Goal: Transaction & Acquisition: Purchase product/service

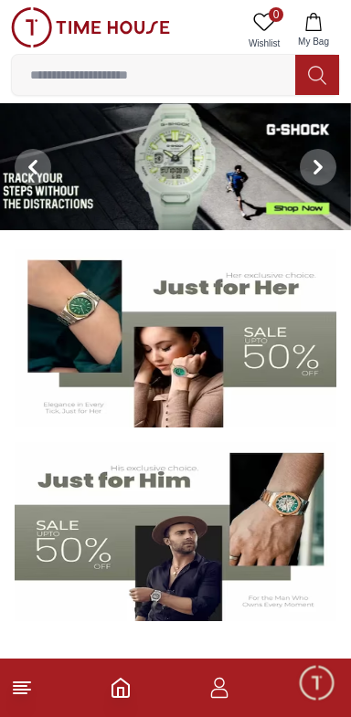
click at [212, 684] on icon "button" at bounding box center [219, 688] width 22 height 22
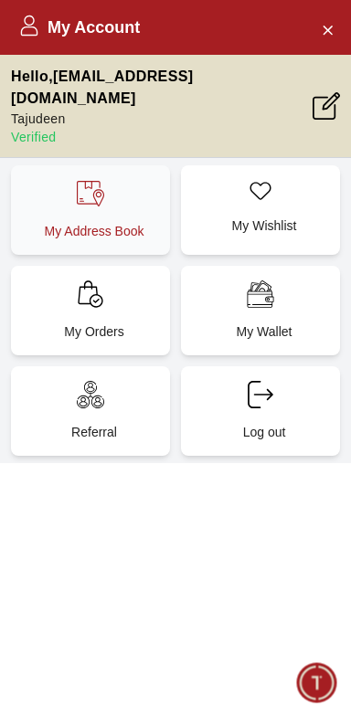
click at [64, 222] on p "My Address Book" at bounding box center [94, 231] width 137 height 18
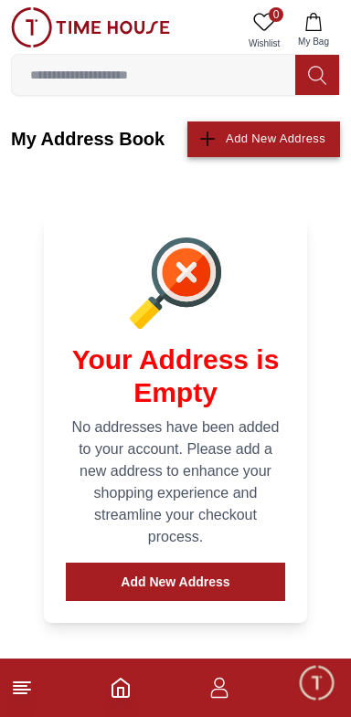
click at [205, 139] on icon "button" at bounding box center [207, 140] width 15 height 2
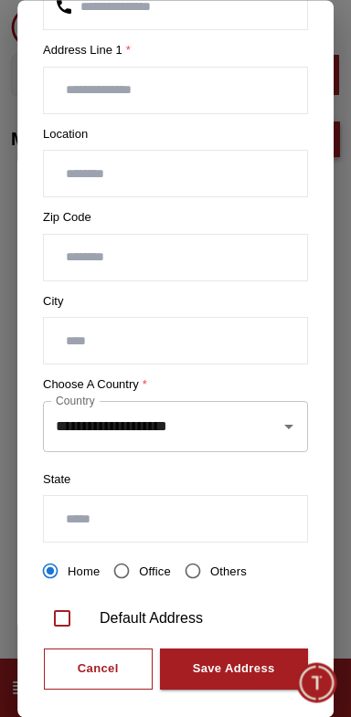
scroll to position [310, 0]
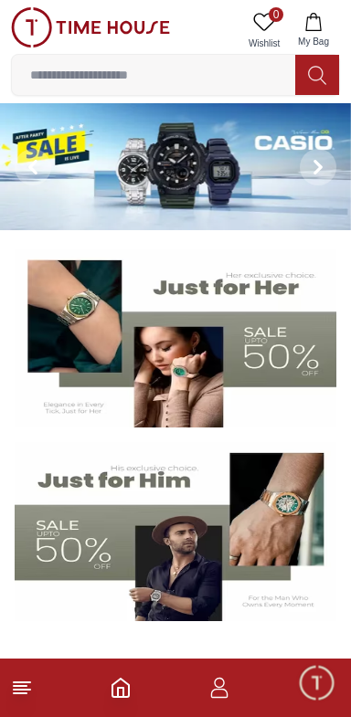
click at [211, 690] on icon "button" at bounding box center [219, 688] width 22 height 22
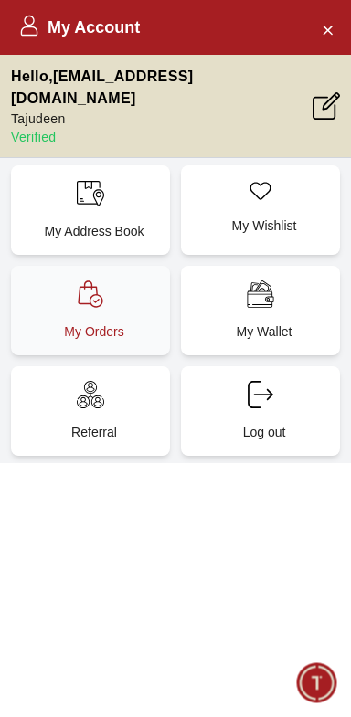
click at [81, 282] on icon at bounding box center [90, 293] width 27 height 27
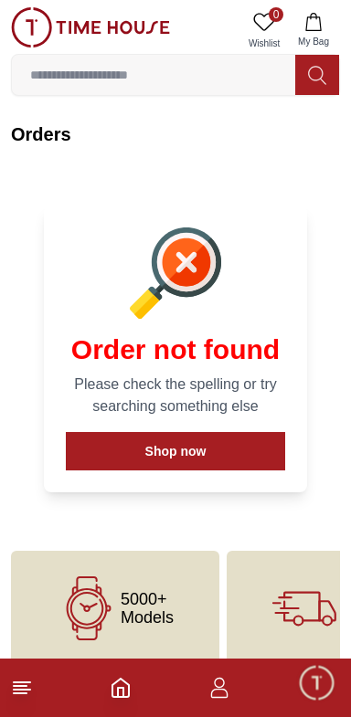
click at [16, 678] on icon at bounding box center [22, 688] width 22 height 22
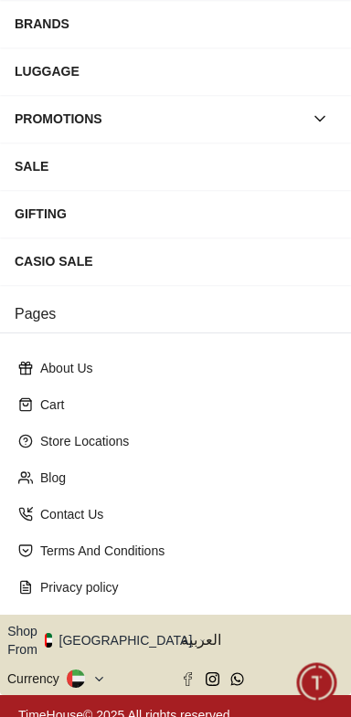
scroll to position [262, 0]
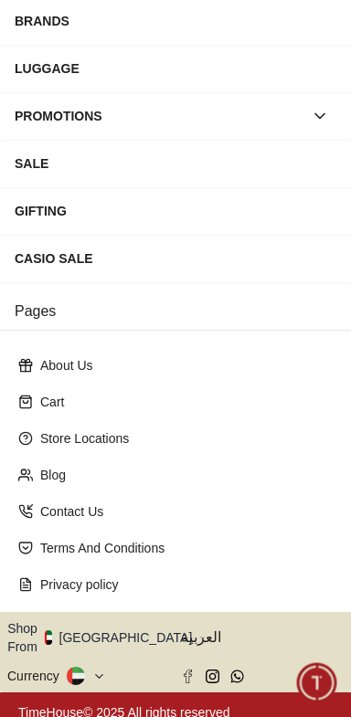
click at [94, 626] on button "Shop From UAE" at bounding box center [106, 637] width 198 height 37
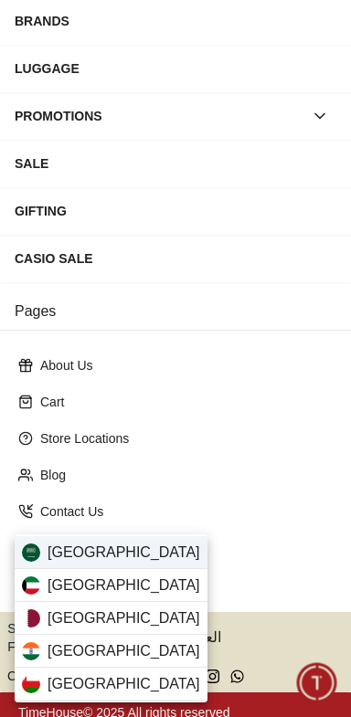
click at [58, 544] on span "Saudi Arabia" at bounding box center [123, 552] width 152 height 22
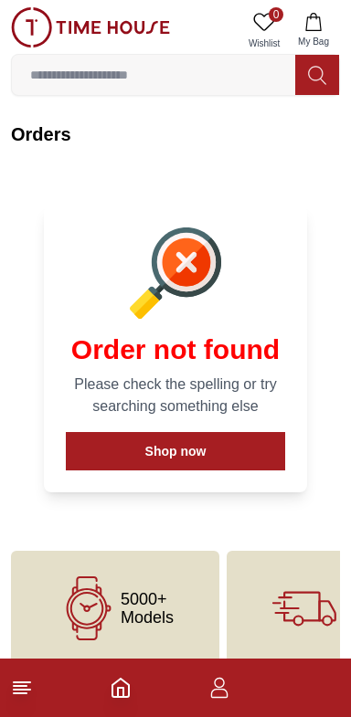
click at [28, 686] on icon at bounding box center [22, 688] width 22 height 22
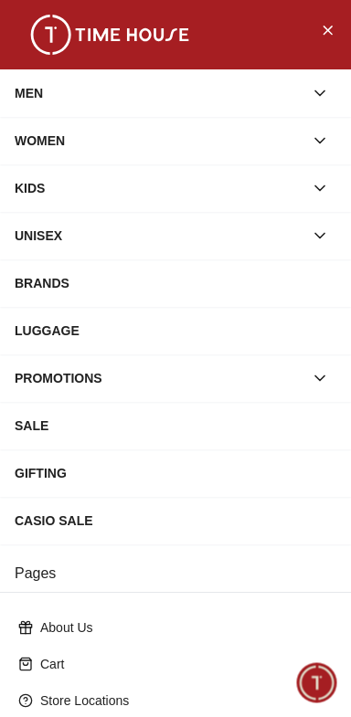
click at [120, 419] on div "SALE" at bounding box center [175, 425] width 321 height 33
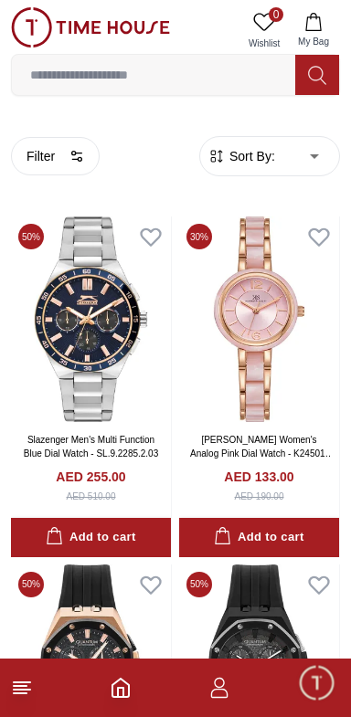
click at [26, 689] on icon at bounding box center [22, 688] width 22 height 22
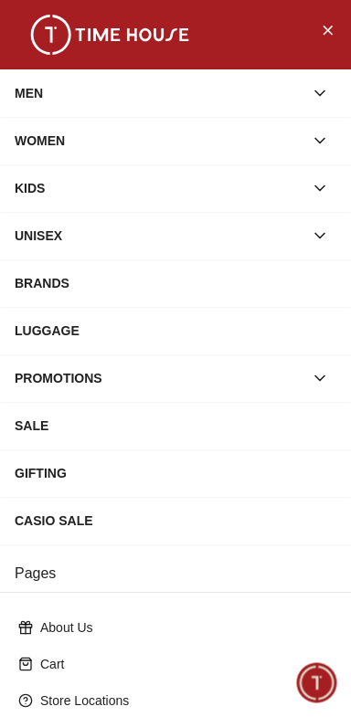
click at [64, 384] on div "PROMOTIONS" at bounding box center [159, 378] width 289 height 33
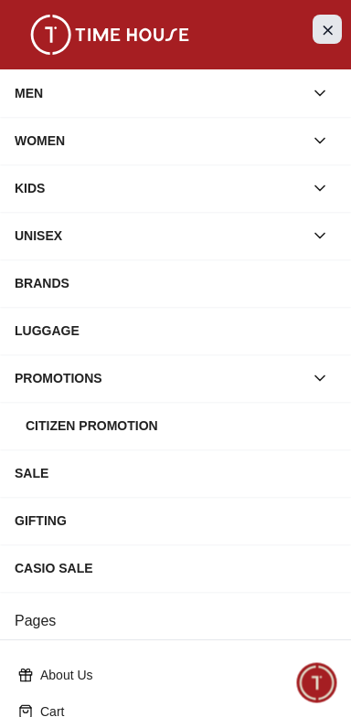
click at [334, 33] on button "Close Menu" at bounding box center [326, 29] width 29 height 29
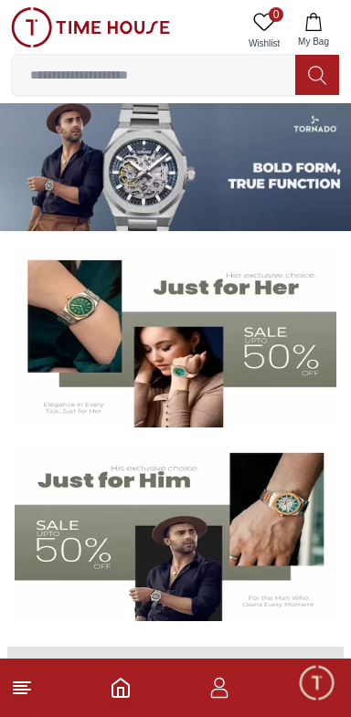
click at [247, 548] on img at bounding box center [175, 531] width 321 height 179
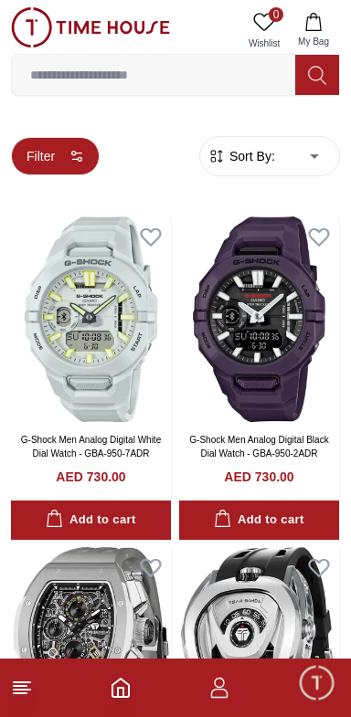
click at [54, 164] on button "Filter" at bounding box center [55, 156] width 89 height 38
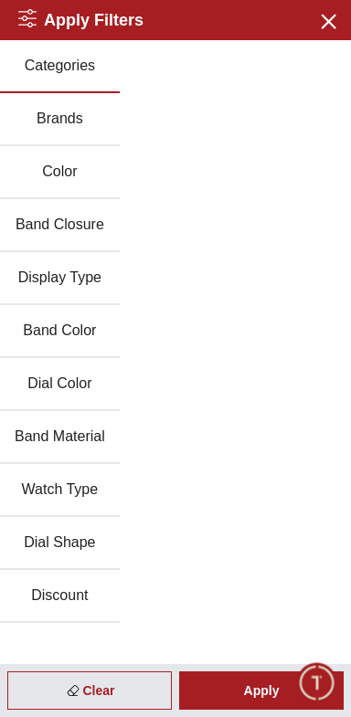
click at [34, 117] on button "Brands" at bounding box center [60, 119] width 120 height 53
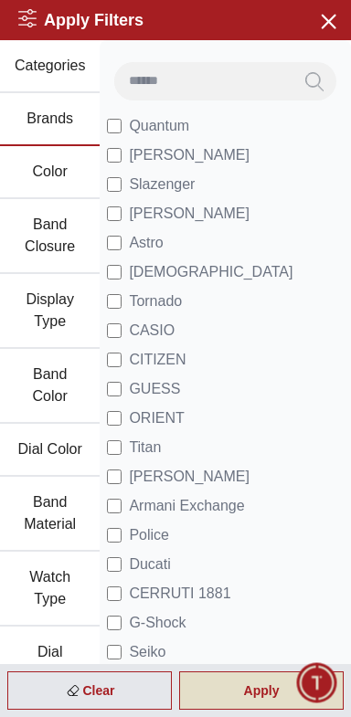
click at [272, 696] on div "Apply" at bounding box center [261, 690] width 164 height 38
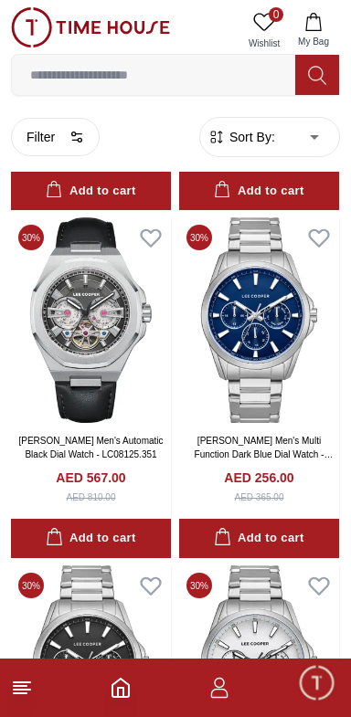
scroll to position [6256, 0]
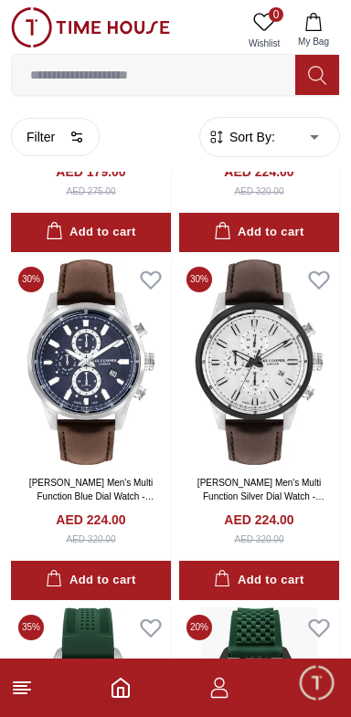
scroll to position [16303, 0]
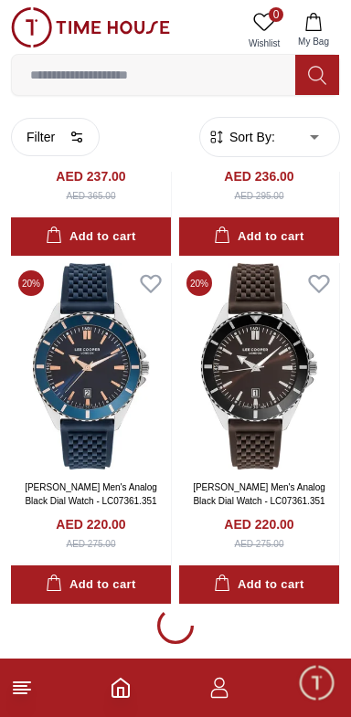
scroll to position [17105, 0]
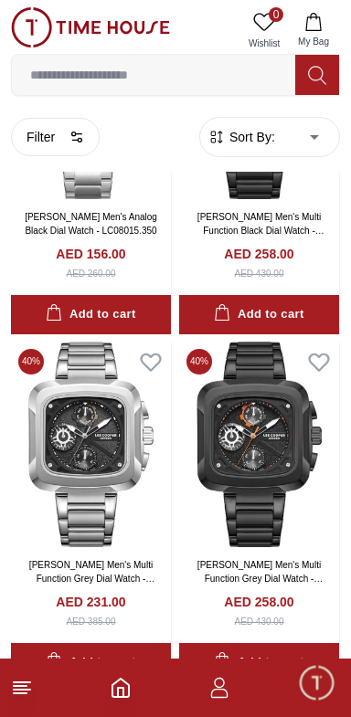
scroll to position [24115, 0]
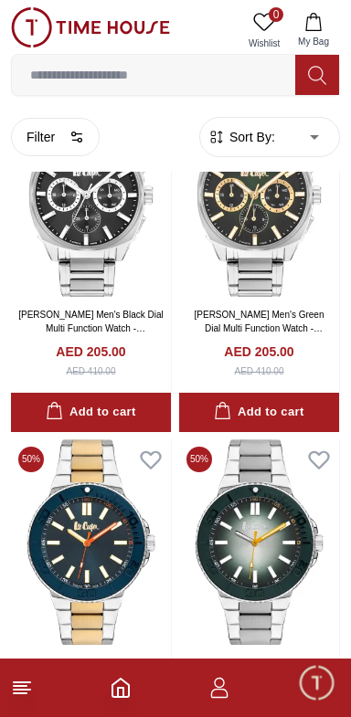
scroll to position [31076, 0]
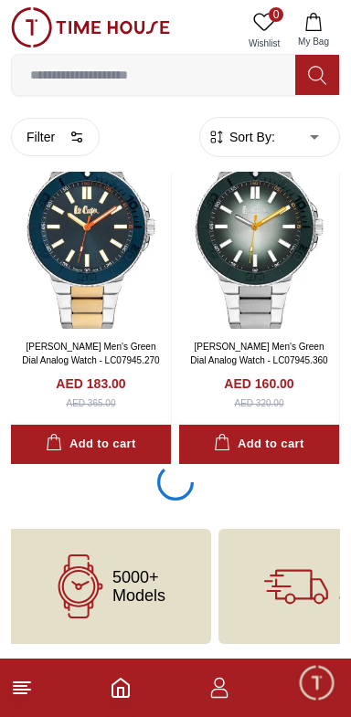
scroll to position [31079, 0]
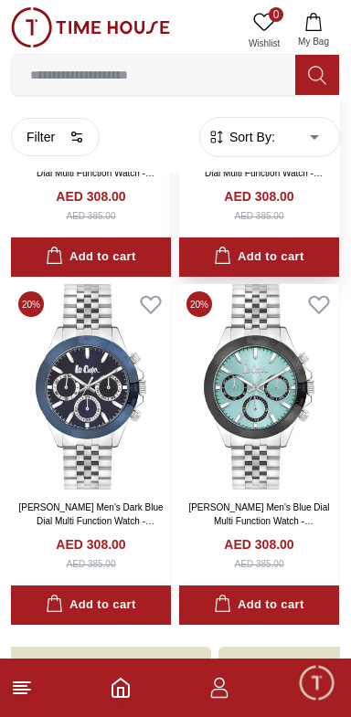
scroll to position [32776, 0]
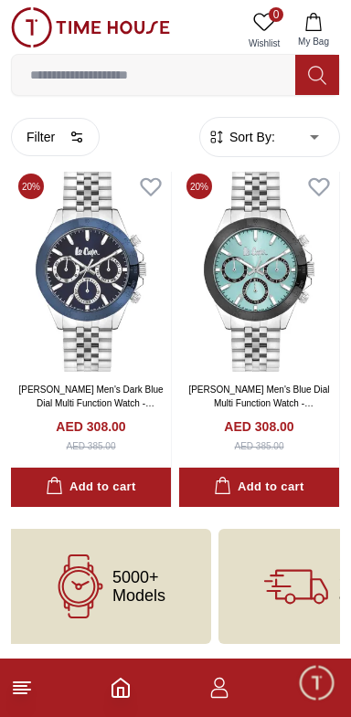
click at [23, 682] on line at bounding box center [22, 682] width 16 height 0
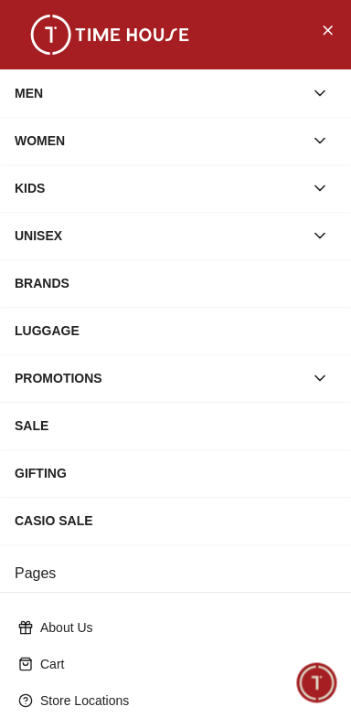
scroll to position [262, 0]
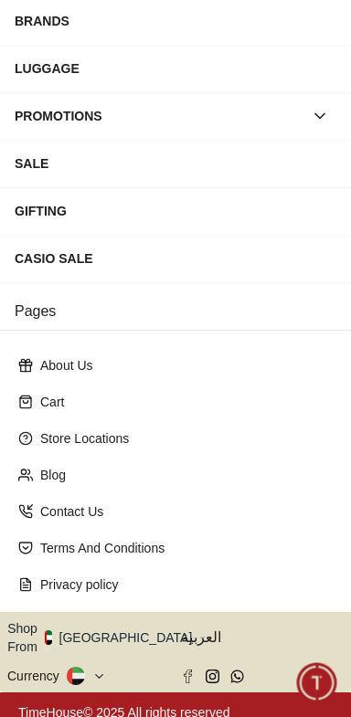
click at [121, 626] on button "Shop From UAE" at bounding box center [106, 637] width 198 height 37
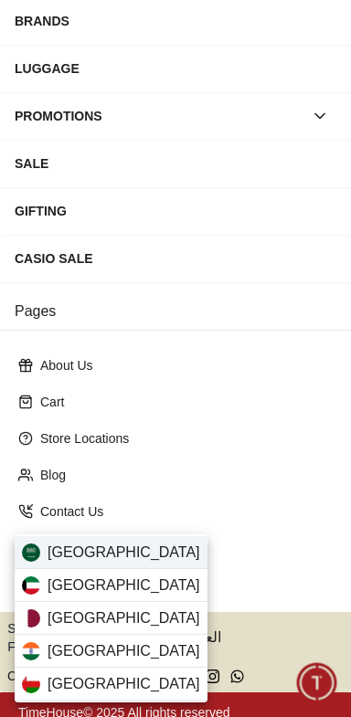
click at [127, 544] on span "Saudi Arabia" at bounding box center [123, 552] width 152 height 22
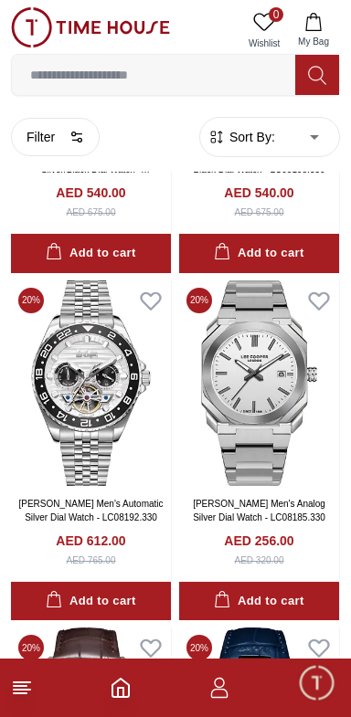
scroll to position [1680, 0]
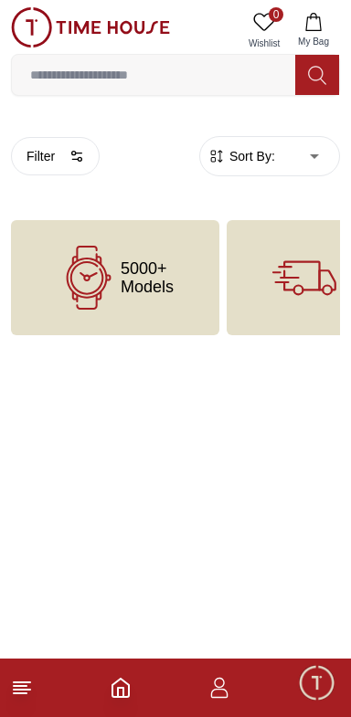
click at [218, 689] on icon "button" at bounding box center [219, 688] width 22 height 22
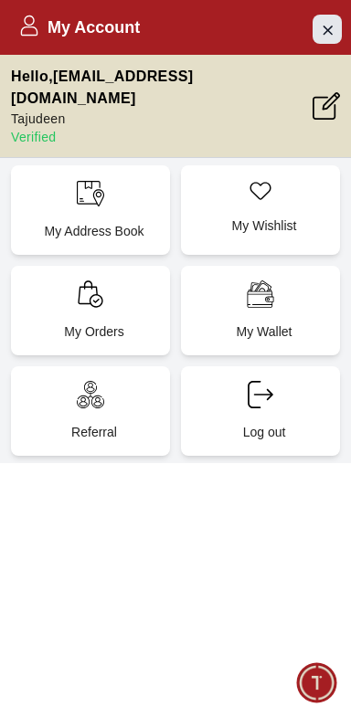
click at [327, 26] on icon "Close Account" at bounding box center [327, 29] width 15 height 23
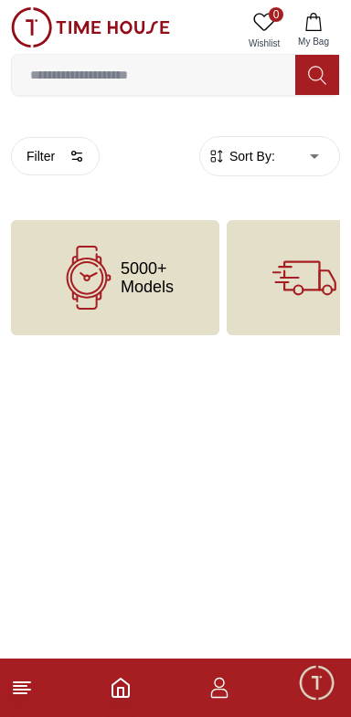
click at [22, 682] on line at bounding box center [22, 682] width 16 height 0
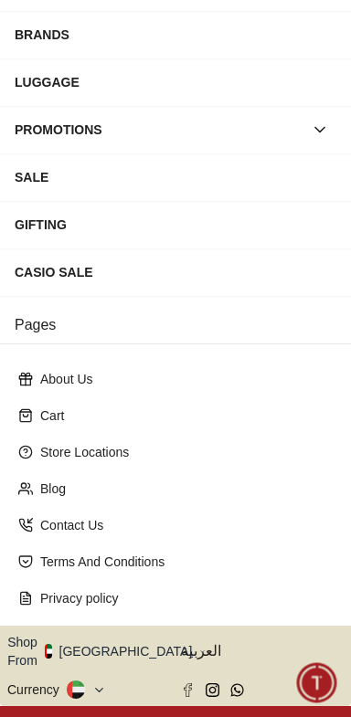
scroll to position [262, 0]
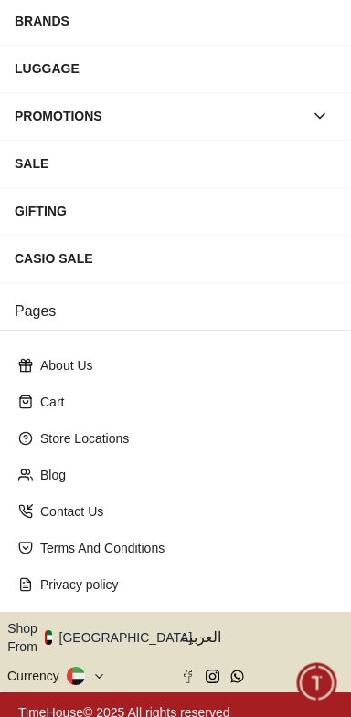
click at [118, 623] on button "Shop From [GEOGRAPHIC_DATA]" at bounding box center [106, 637] width 198 height 37
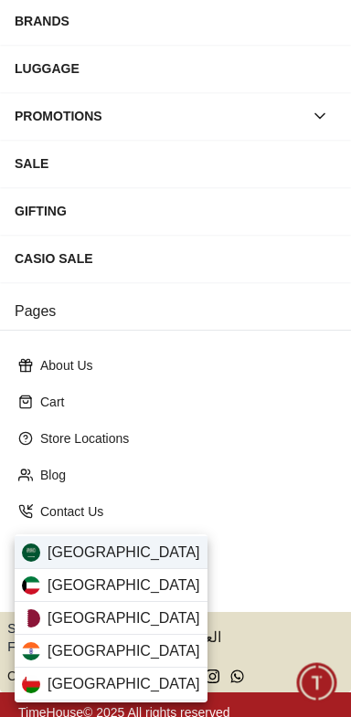
click at [52, 543] on span "[GEOGRAPHIC_DATA]" at bounding box center [123, 552] width 152 height 22
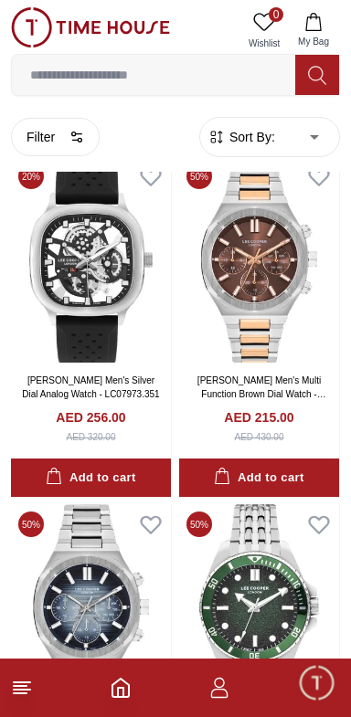
scroll to position [2875, 0]
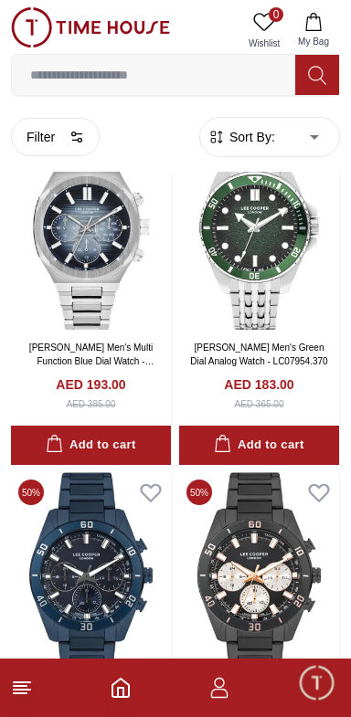
click at [20, 693] on line at bounding box center [20, 693] width 13 height 0
